Goal: Task Accomplishment & Management: Complete application form

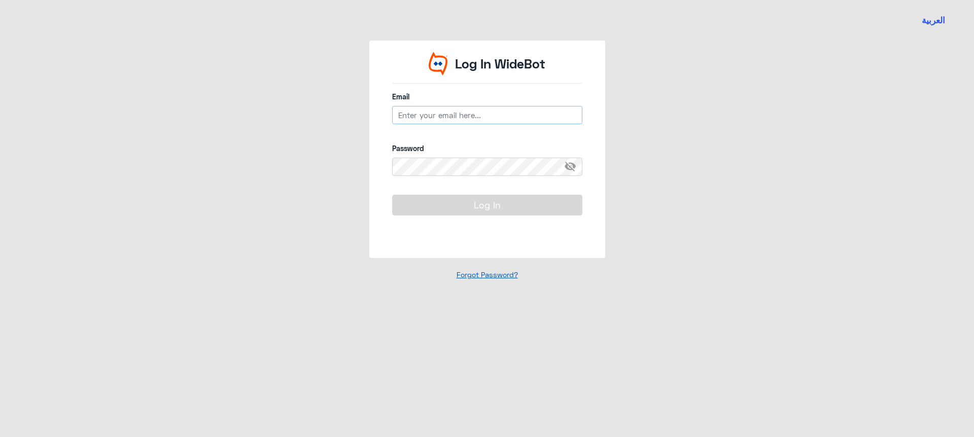
type input "[EMAIL_ADDRESS][DOMAIN_NAME]"
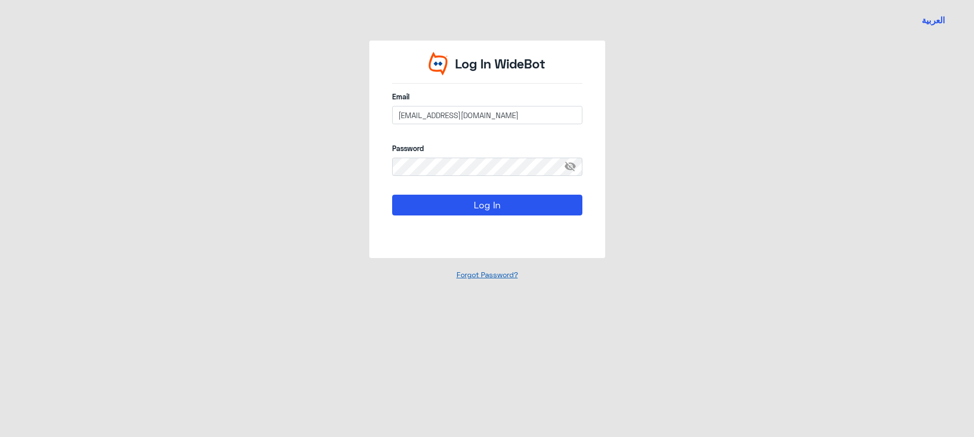
click at [493, 277] on link "Forgot Password?" at bounding box center [486, 274] width 61 height 9
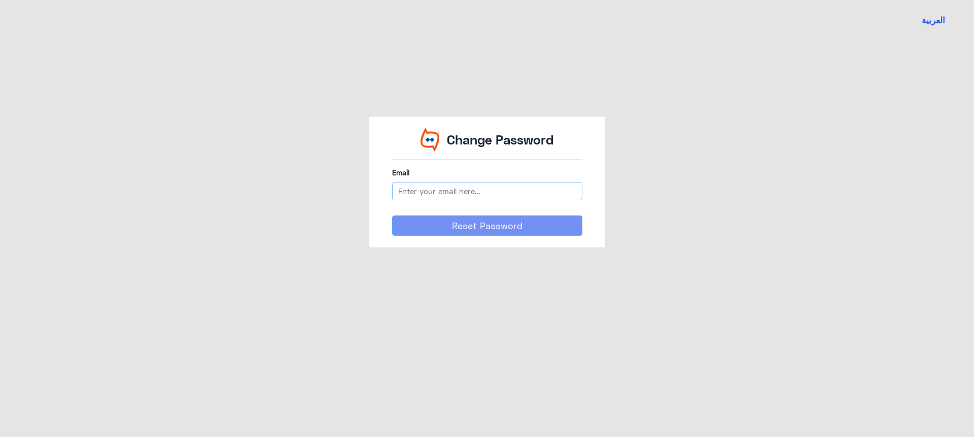
click at [452, 195] on input "email" at bounding box center [487, 191] width 190 height 18
type input "moustafa.sherif@widebot.net"
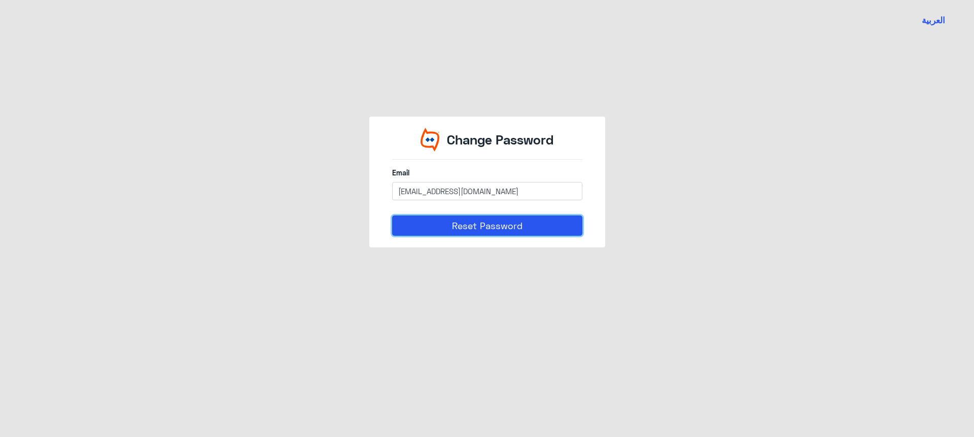
click at [494, 231] on button "Reset Password" at bounding box center [487, 226] width 190 height 20
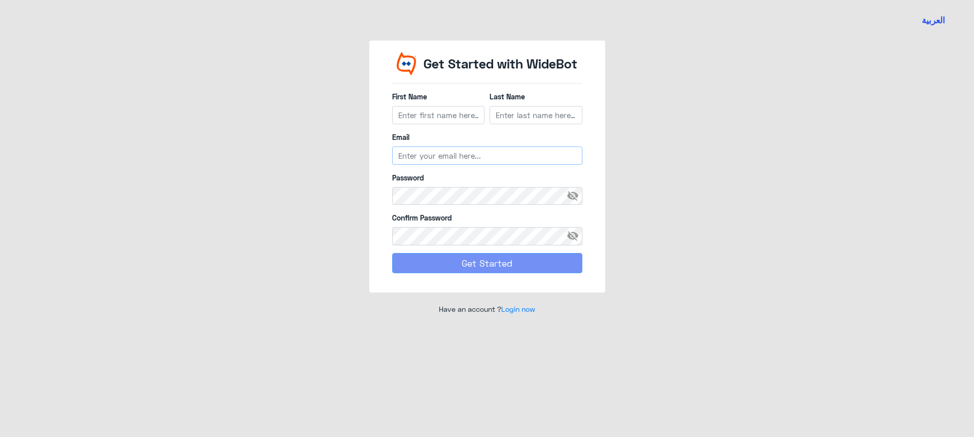
type input "[EMAIL_ADDRESS][DOMAIN_NAME]"
click at [419, 116] on input "First Name" at bounding box center [438, 115] width 93 height 18
type input "Test"
type input "JoinUser"
click at [473, 162] on input "[EMAIL_ADDRESS][DOMAIN_NAME]" at bounding box center [487, 156] width 190 height 18
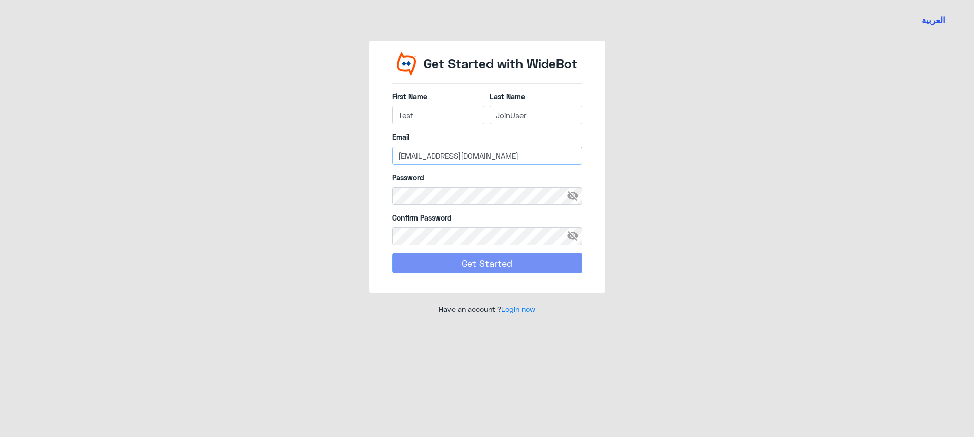
click at [473, 162] on input "[EMAIL_ADDRESS][DOMAIN_NAME]" at bounding box center [487, 156] width 190 height 18
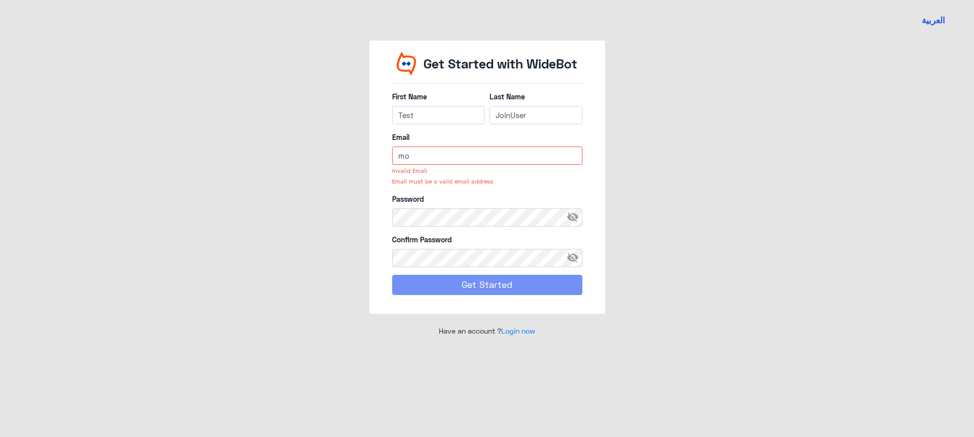
type input "m"
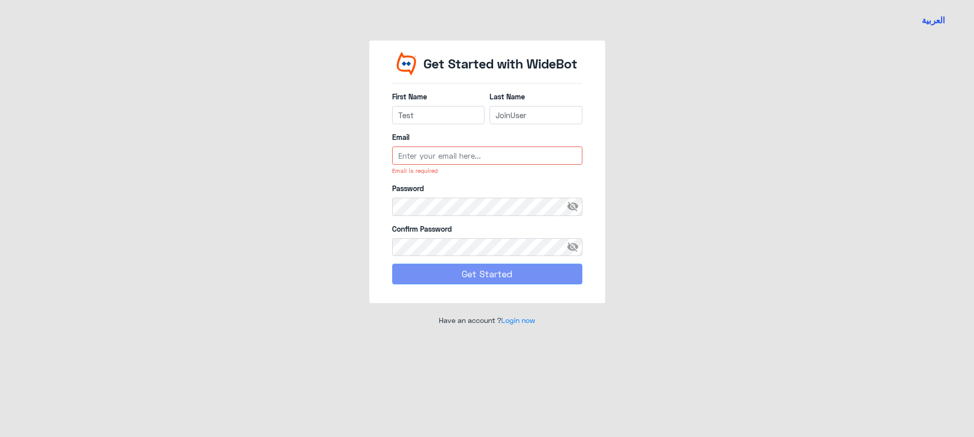
type input "e"
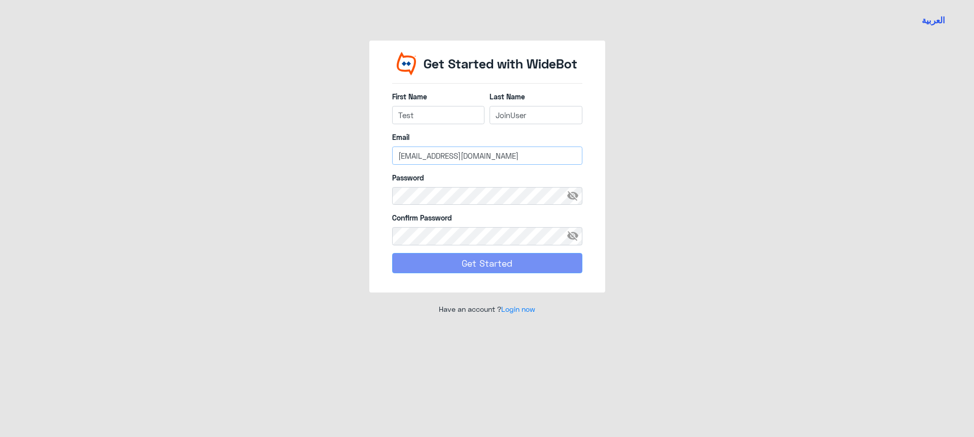
type input "[EMAIL_ADDRESS][DOMAIN_NAME]"
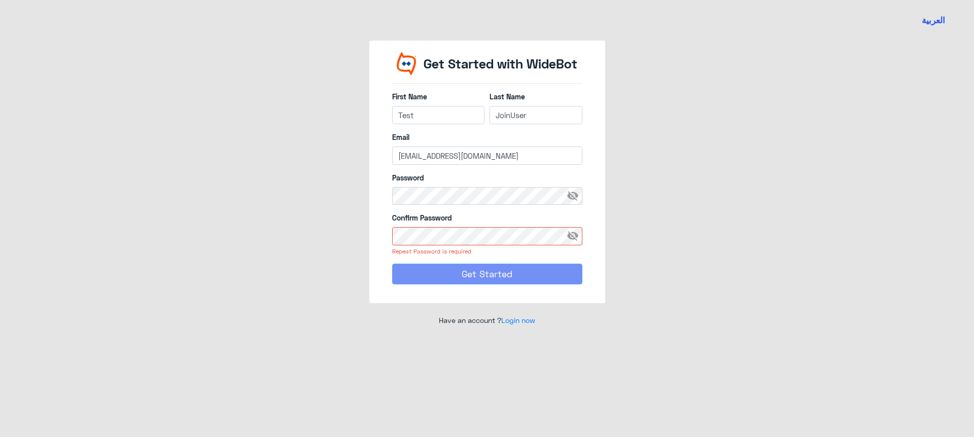
click at [580, 199] on span "visibility_off" at bounding box center [575, 196] width 18 height 18
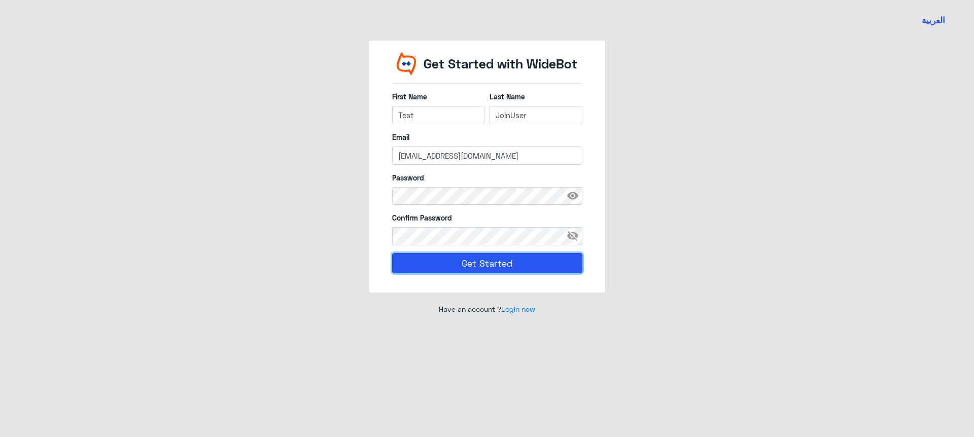
click at [412, 259] on button "Get Started" at bounding box center [487, 263] width 190 height 20
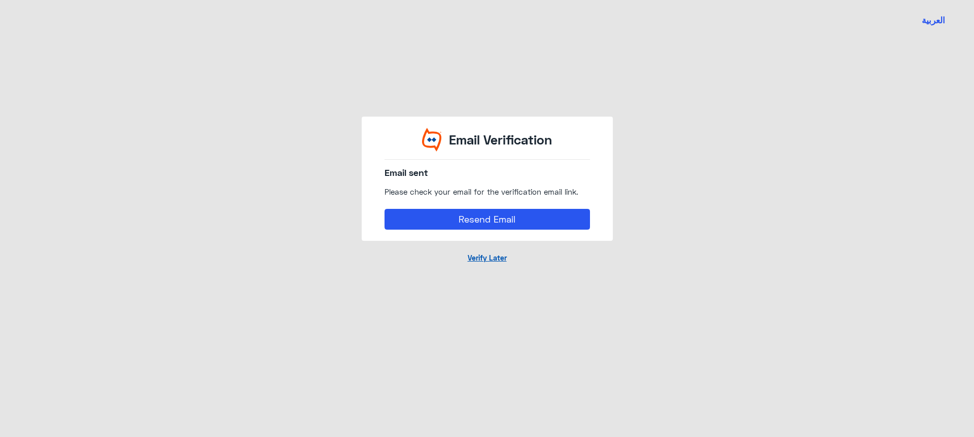
click at [473, 258] on link "Verify Later" at bounding box center [487, 258] width 39 height 9
